Goal: Task Accomplishment & Management: Complete application form

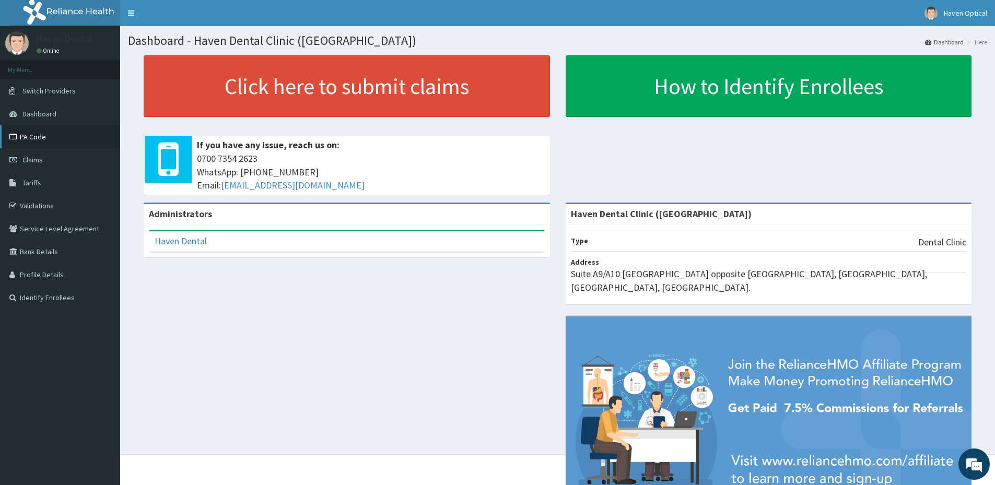
click at [44, 137] on link "PA Code" at bounding box center [60, 136] width 120 height 23
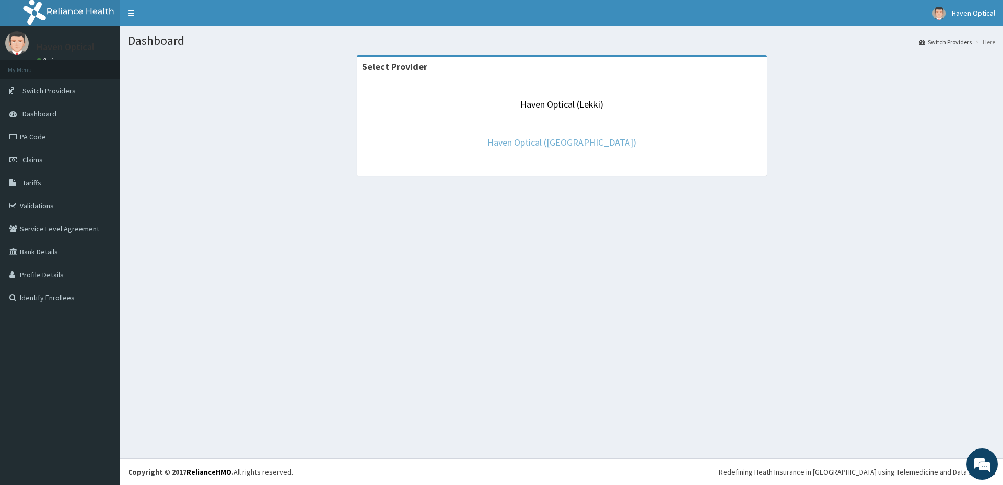
click at [589, 141] on link "Haven Optical ([GEOGRAPHIC_DATA])" at bounding box center [561, 142] width 149 height 12
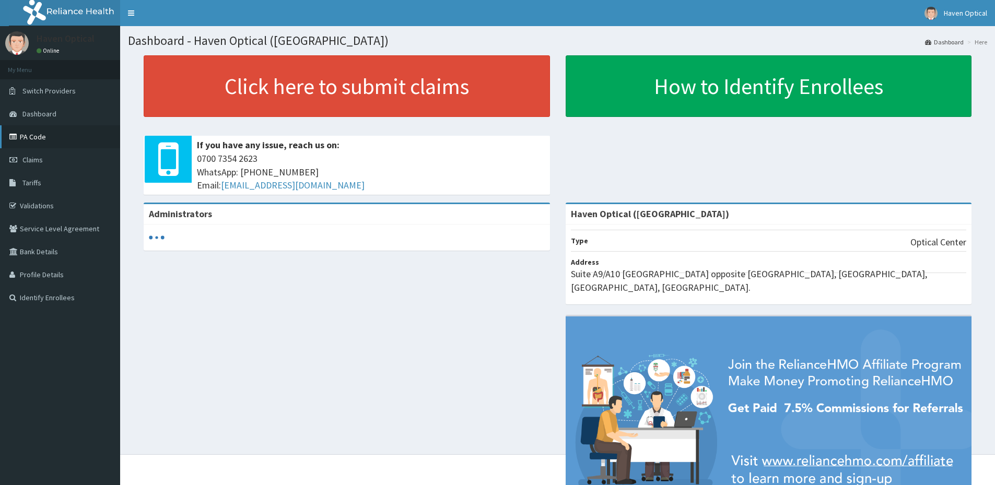
click at [65, 136] on link "PA Code" at bounding box center [60, 136] width 120 height 23
click at [27, 136] on link "PA Code" at bounding box center [60, 136] width 120 height 23
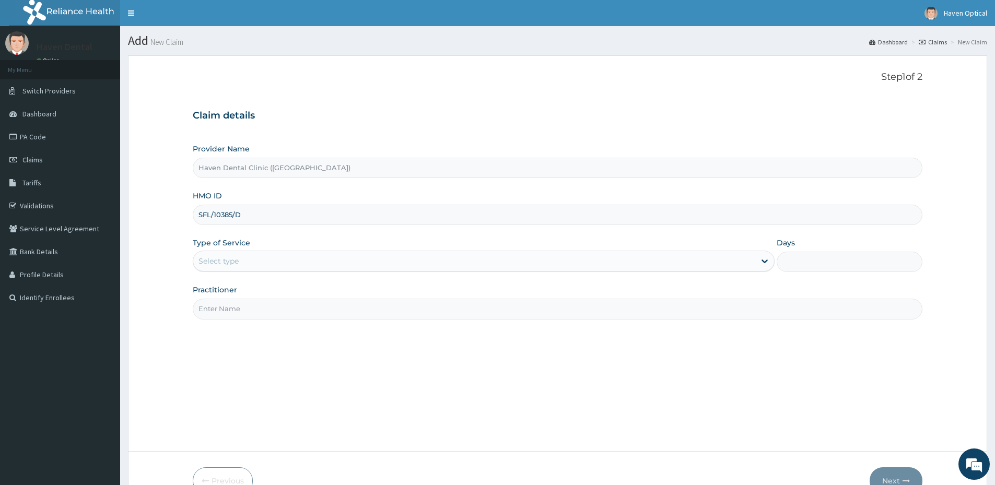
type input "SFL/10385/D"
click at [252, 263] on div "Select type" at bounding box center [474, 261] width 562 height 17
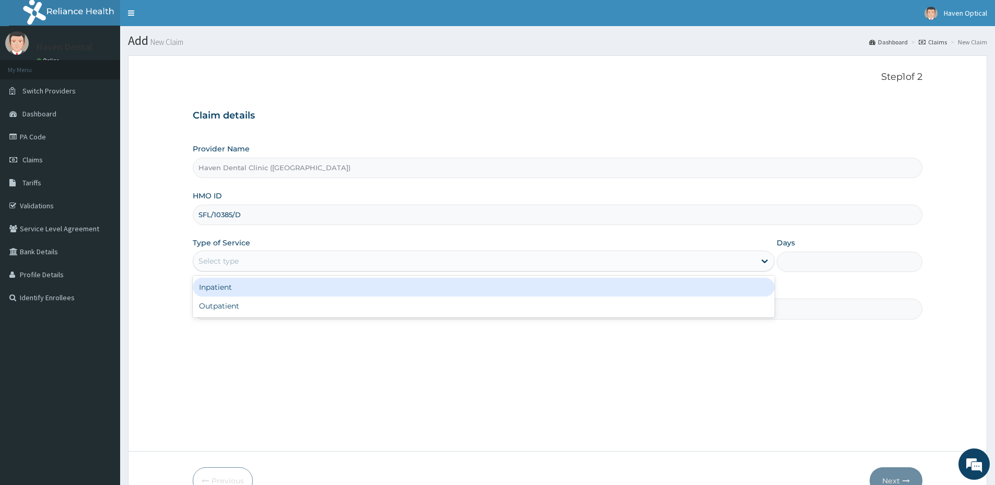
click at [252, 263] on div "Select type" at bounding box center [474, 261] width 562 height 17
click at [304, 262] on div "Select type" at bounding box center [474, 261] width 562 height 17
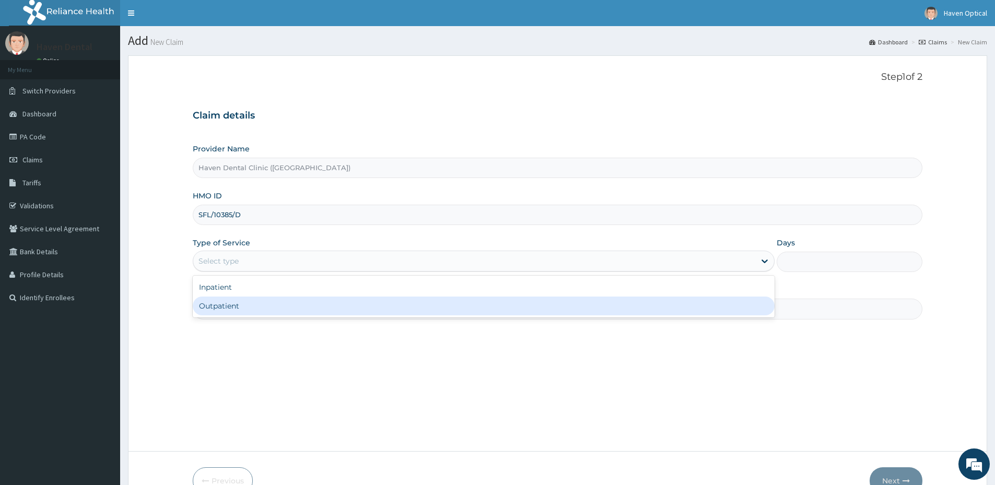
click at [289, 301] on div "Outpatient" at bounding box center [484, 306] width 582 height 19
type input "1"
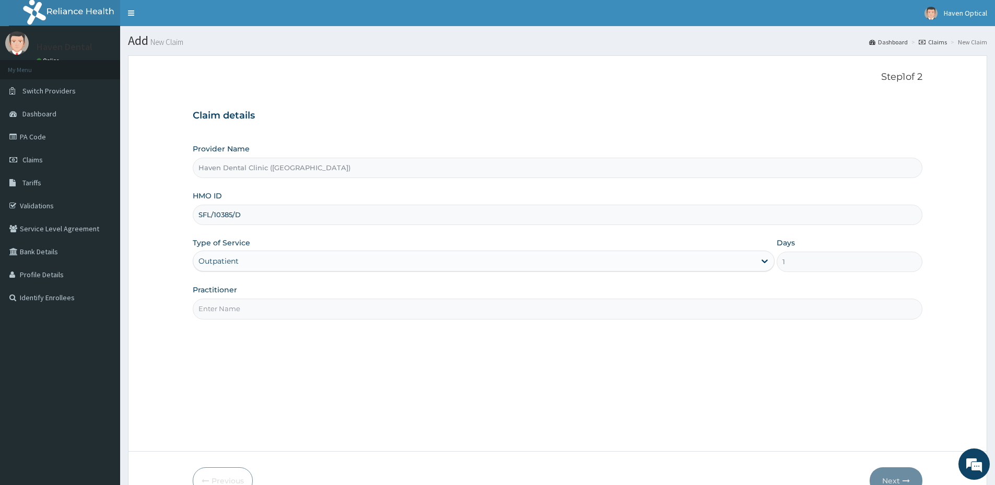
click at [287, 305] on input "Practitioner" at bounding box center [558, 309] width 730 height 20
type input "DR SOLOMON"
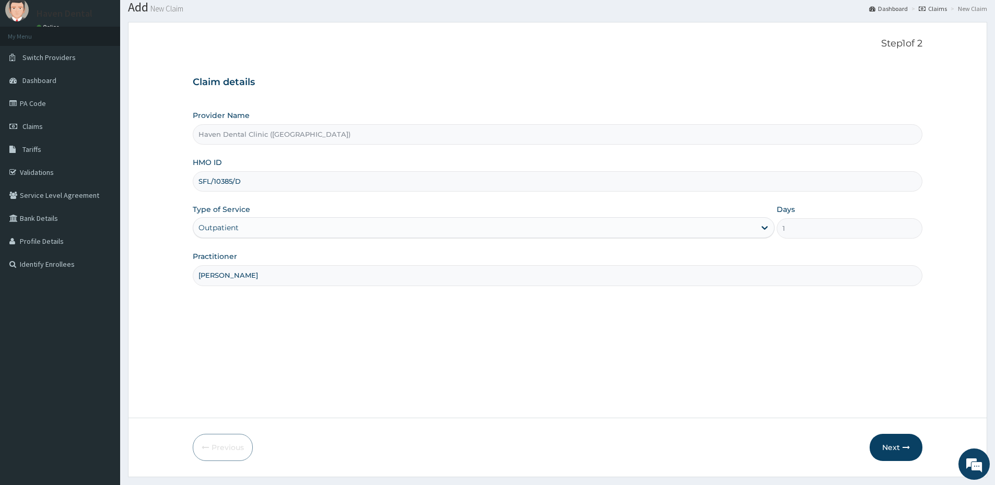
scroll to position [8, 0]
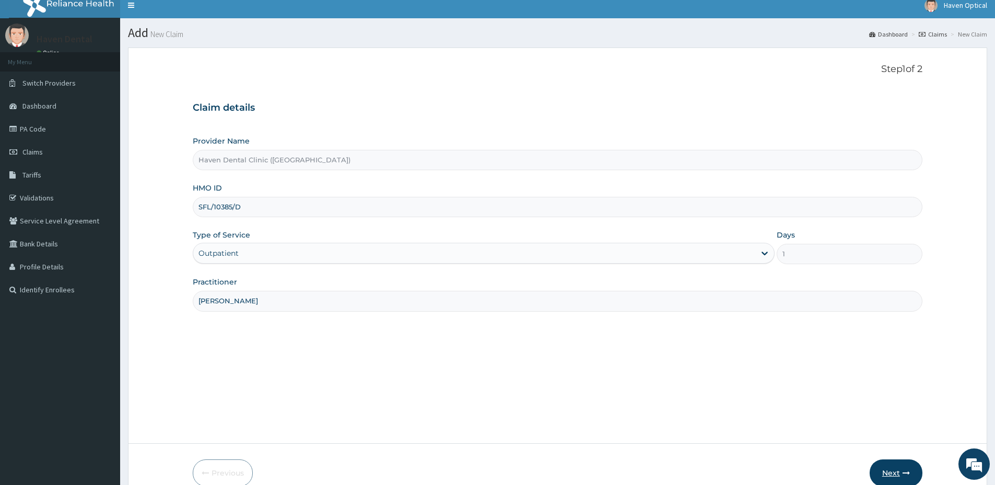
click at [893, 471] on button "Next" at bounding box center [896, 473] width 53 height 27
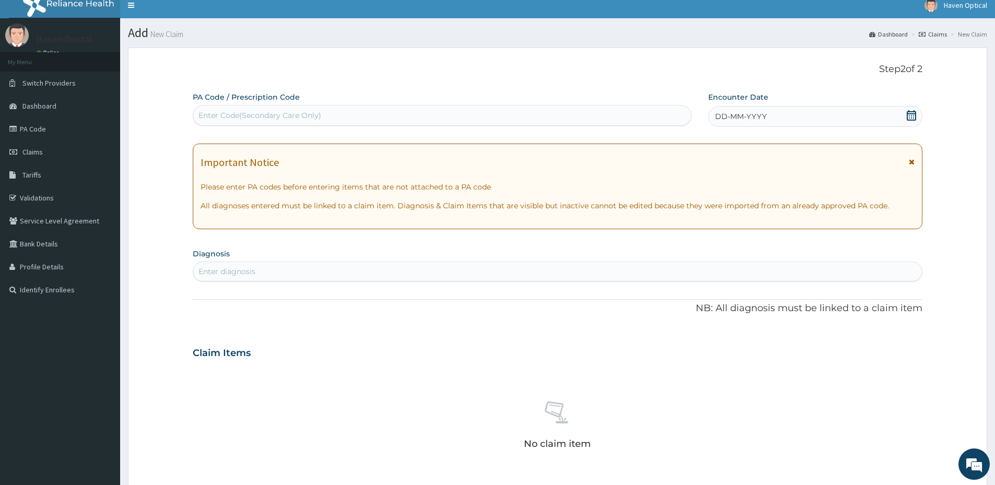
click at [299, 109] on div "Enter Code(Secondary Care Only)" at bounding box center [442, 115] width 498 height 17
type input "PA/B48E80"
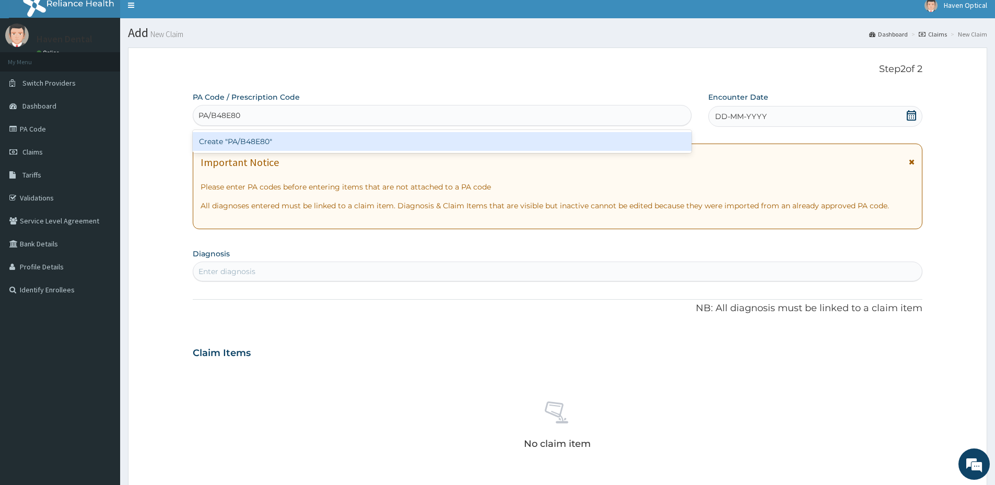
click at [284, 138] on div "Create "PA/B48E80"" at bounding box center [442, 141] width 499 height 19
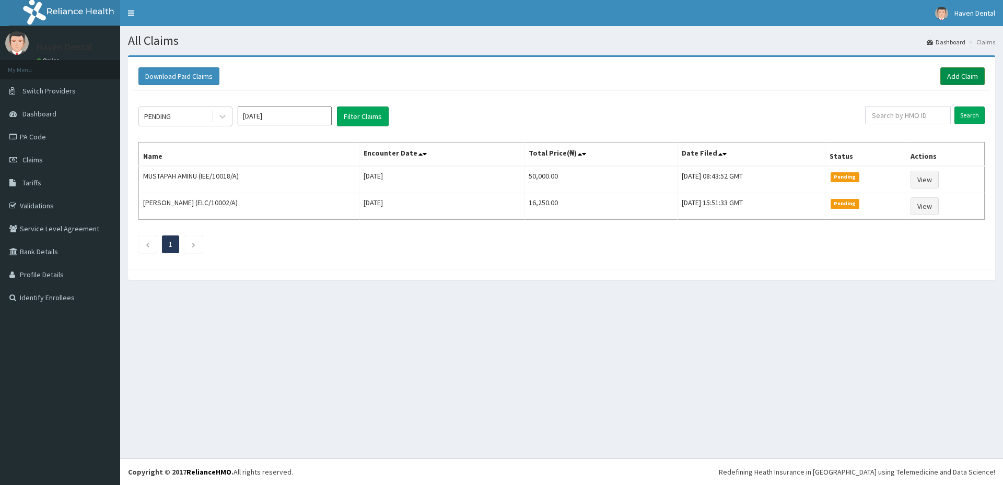
click at [954, 75] on link "Add Claim" at bounding box center [962, 76] width 44 height 18
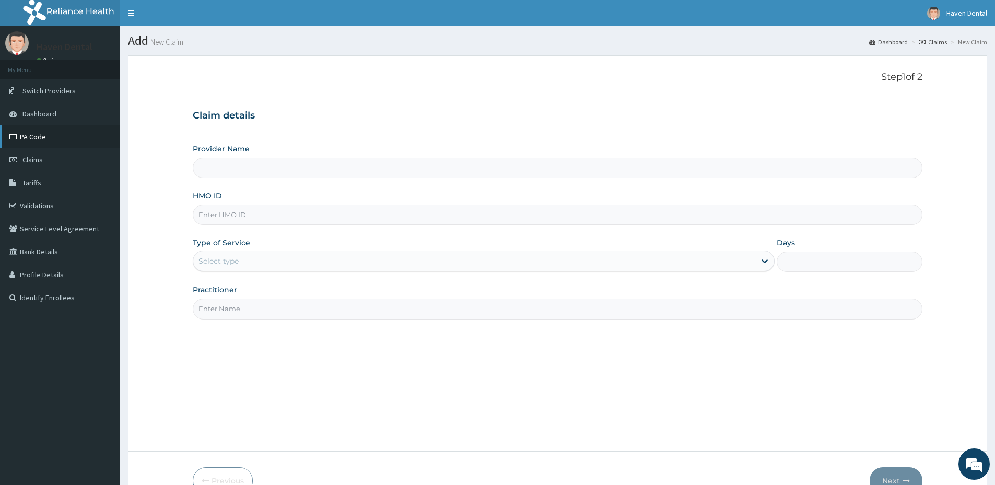
click at [50, 143] on link "PA Code" at bounding box center [60, 136] width 120 height 23
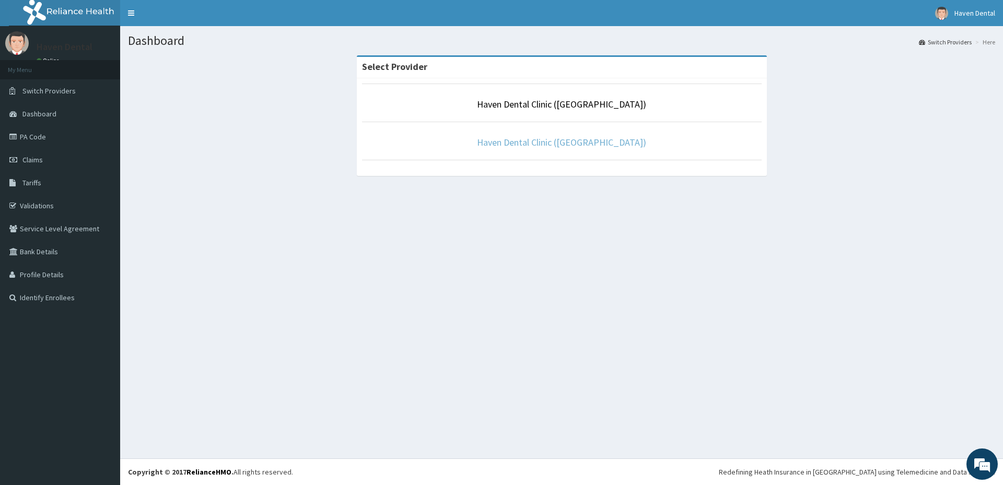
click at [580, 147] on link "Haven Dental Clinic ([GEOGRAPHIC_DATA])" at bounding box center [561, 142] width 169 height 12
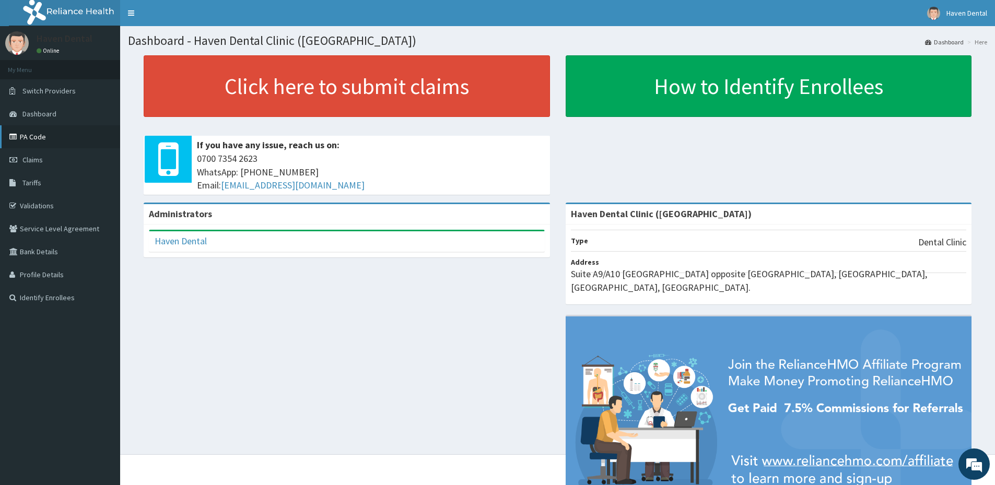
click at [86, 139] on link "PA Code" at bounding box center [60, 136] width 120 height 23
